Goal: Check status: Check status

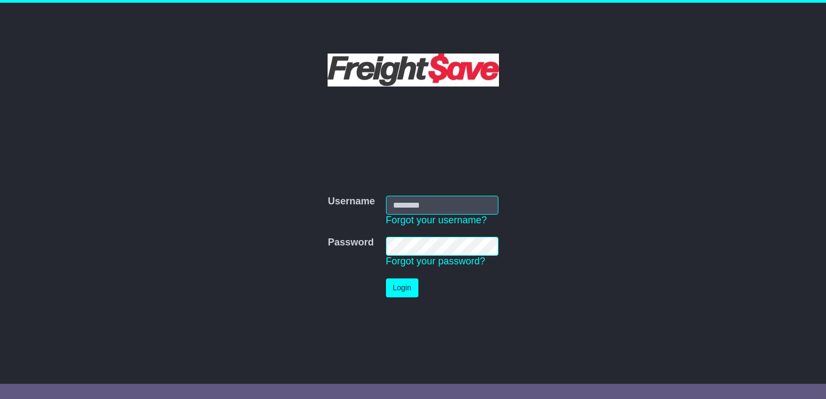
type input "**********"
click at [408, 285] on button "Login" at bounding box center [402, 287] width 32 height 19
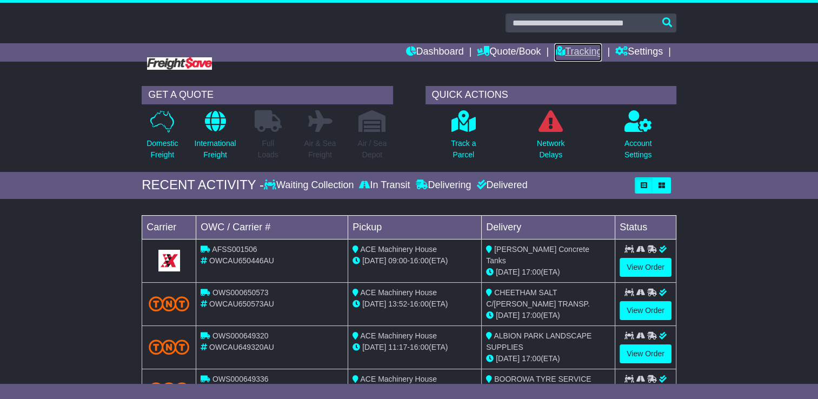
click at [594, 51] on link "Tracking" at bounding box center [578, 52] width 48 height 18
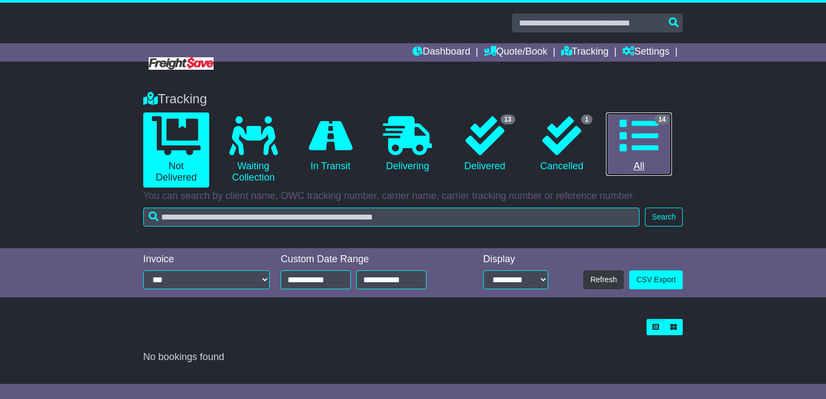
click at [636, 133] on icon at bounding box center [638, 135] width 39 height 39
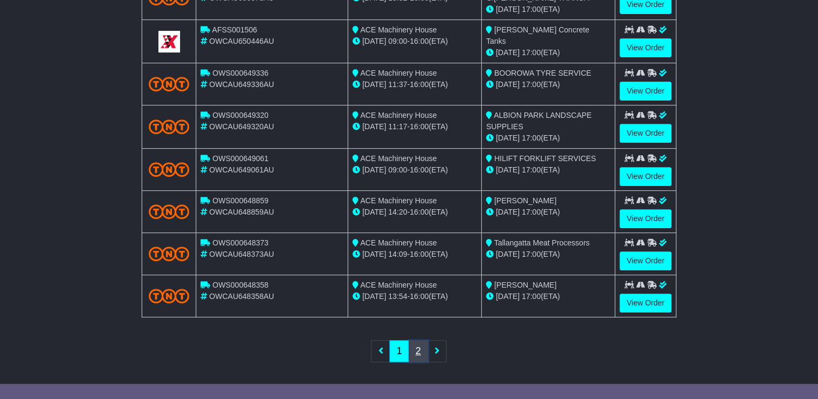
click at [426, 342] on link "2" at bounding box center [418, 351] width 19 height 22
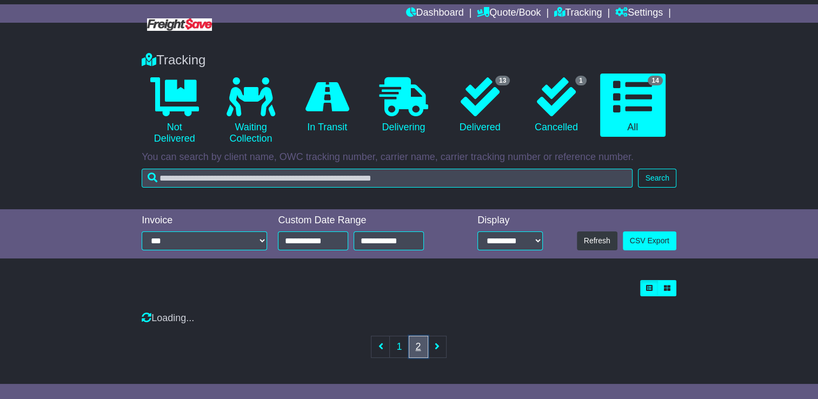
scroll to position [312, 0]
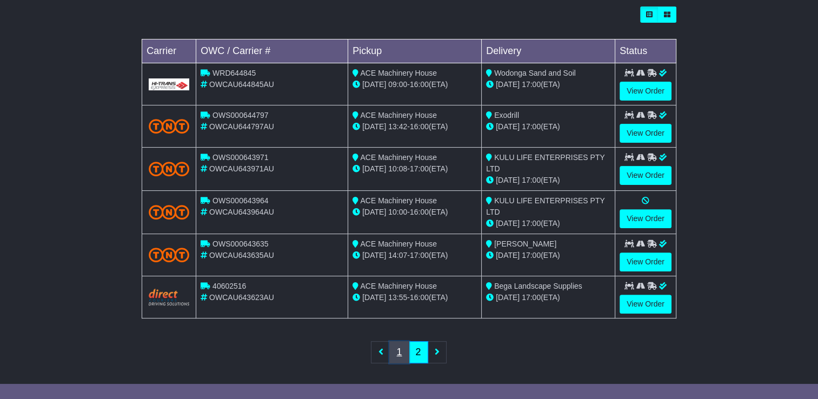
click at [397, 351] on link "1" at bounding box center [398, 352] width 19 height 22
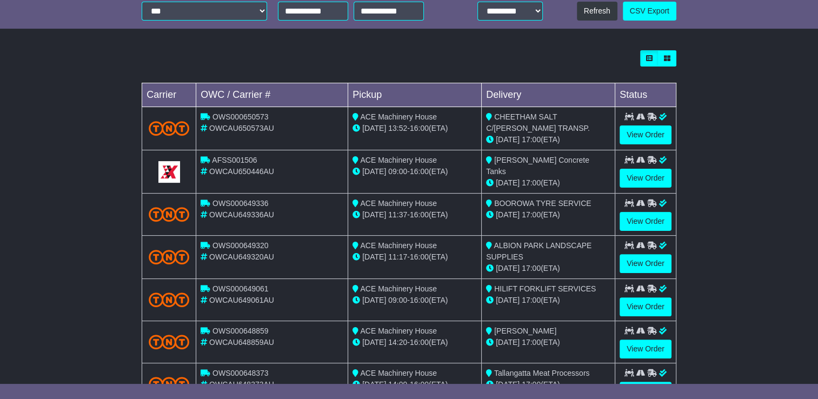
scroll to position [96, 0]
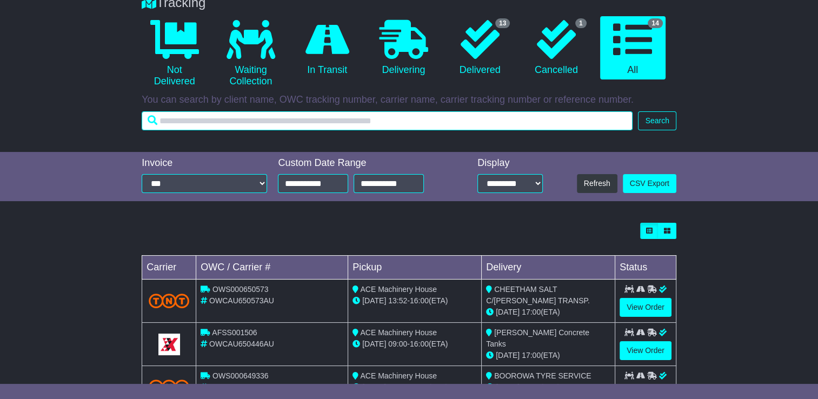
click at [223, 121] on input "text" at bounding box center [387, 120] width 491 height 19
type input "*****"
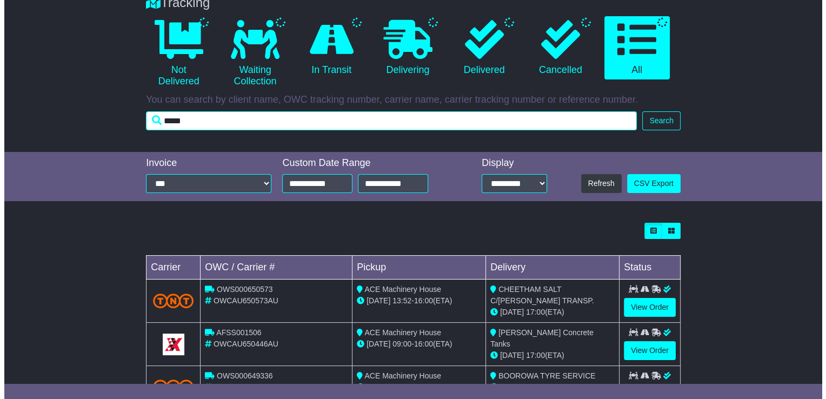
scroll to position [0, 0]
